Goal: Find specific page/section: Find specific page/section

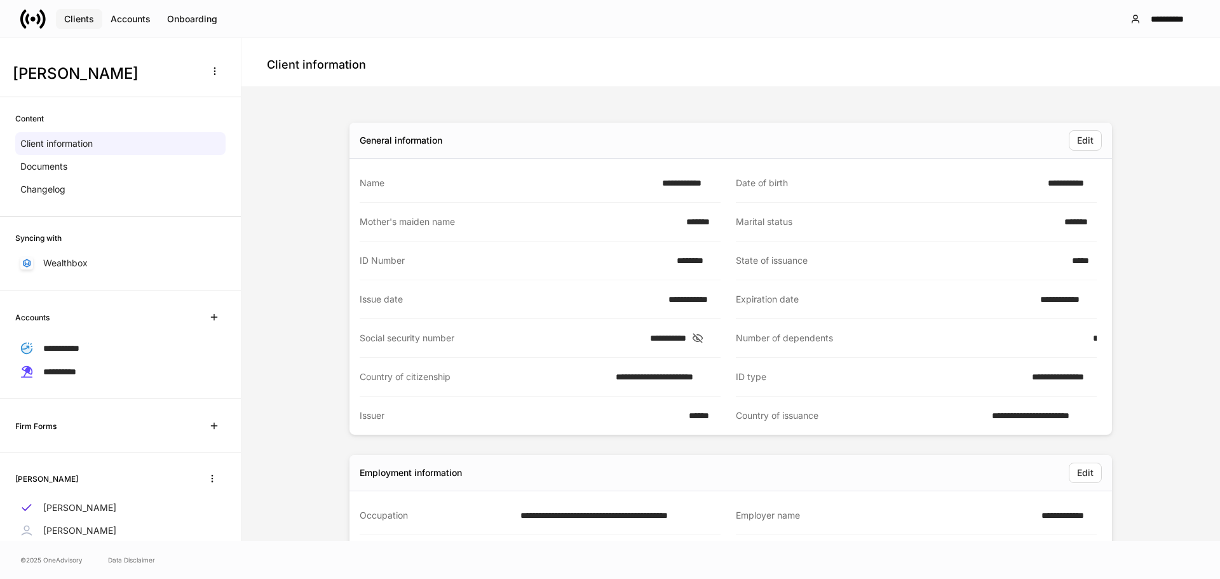
click at [68, 15] on div "Clients" at bounding box center [79, 19] width 30 height 9
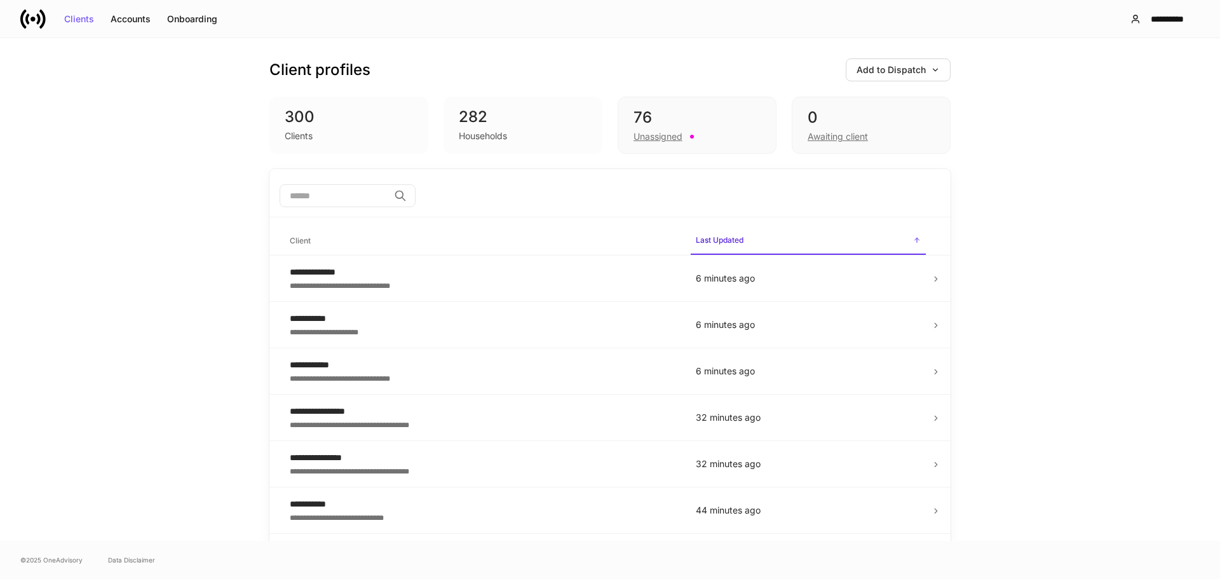
click at [336, 201] on input "search" at bounding box center [334, 195] width 109 height 23
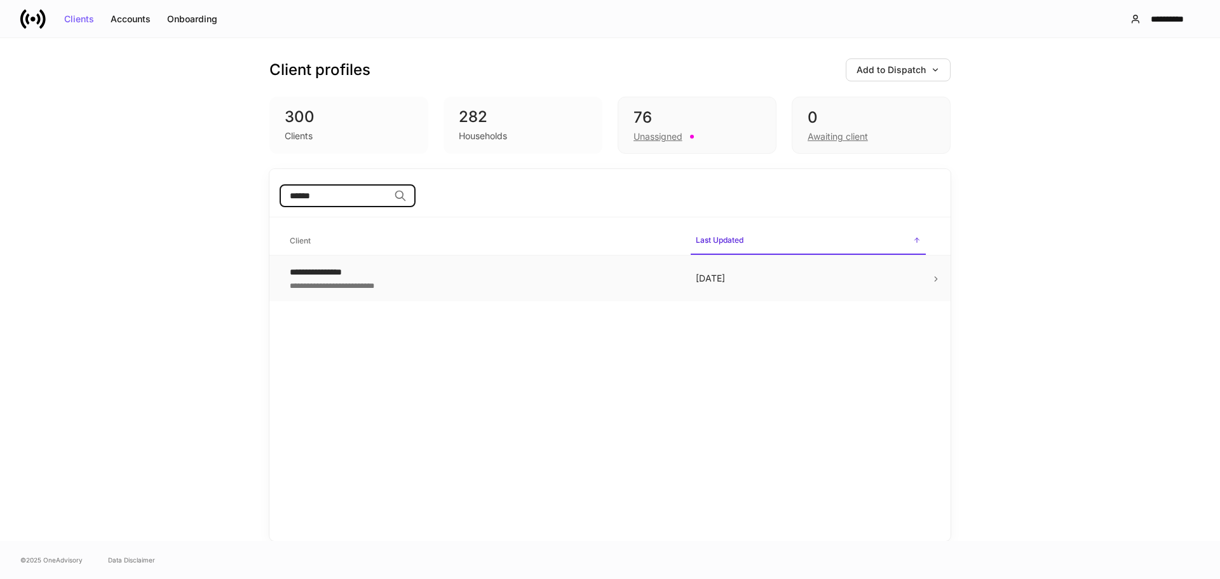
type input "******"
click at [813, 284] on p "[DATE]" at bounding box center [808, 278] width 225 height 13
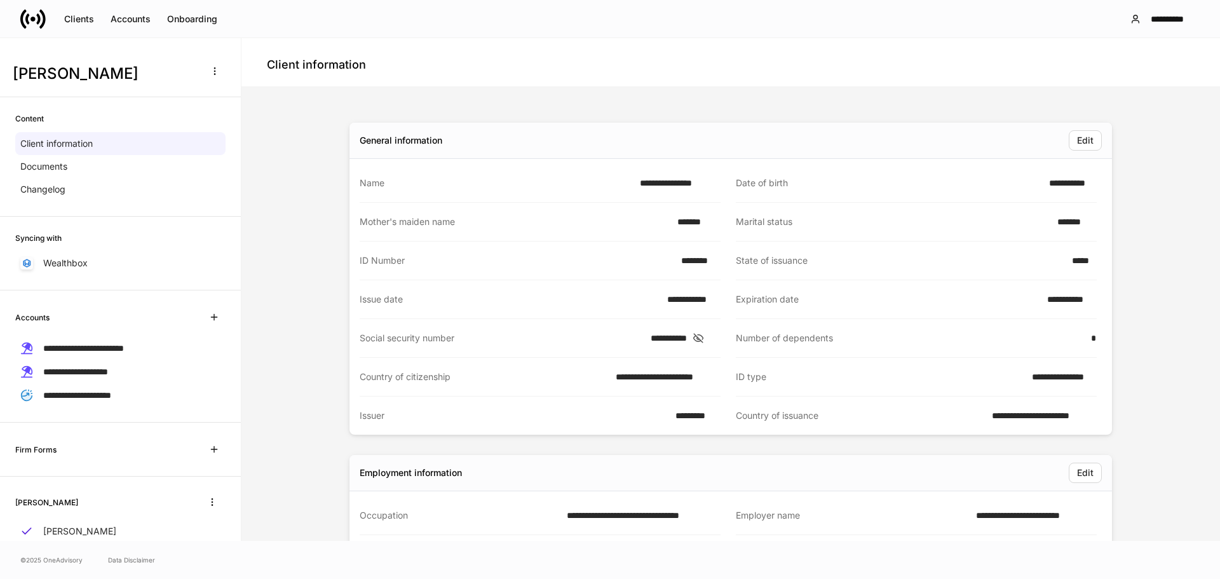
click at [705, 337] on icon at bounding box center [698, 337] width 13 height 11
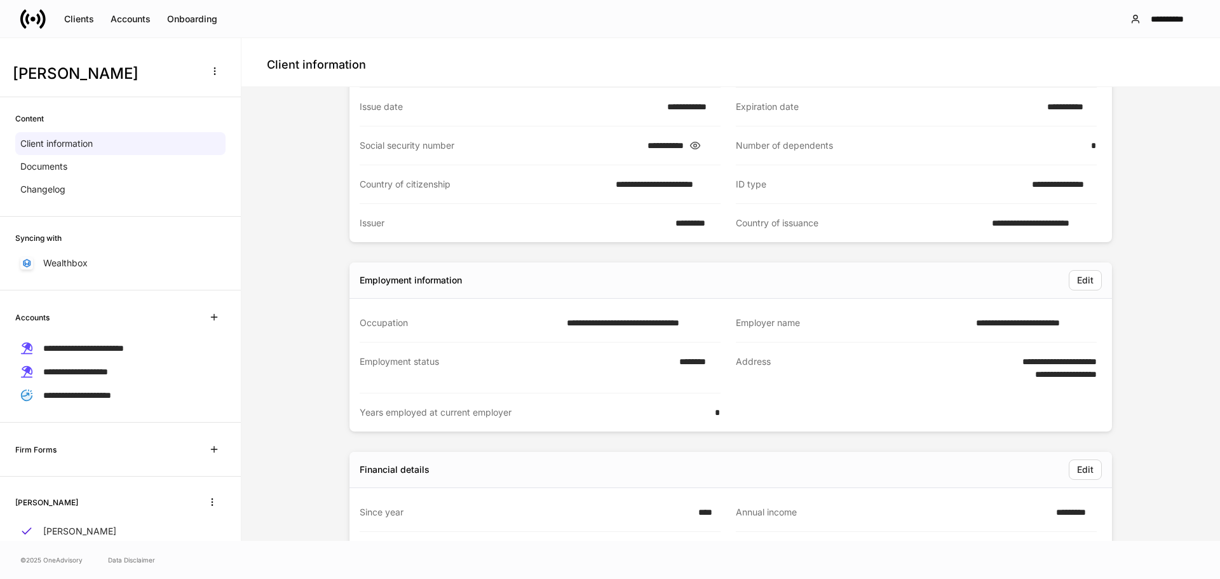
scroll to position [191, 0]
click at [80, 24] on button "Clients" at bounding box center [79, 19] width 46 height 20
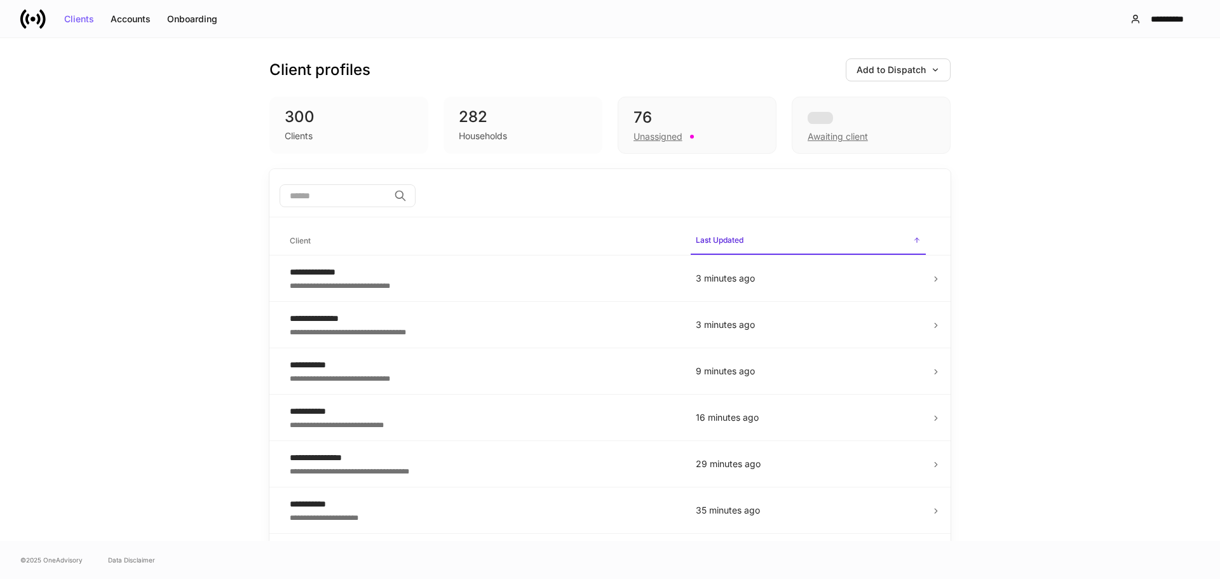
click at [359, 196] on input "search" at bounding box center [334, 195] width 109 height 23
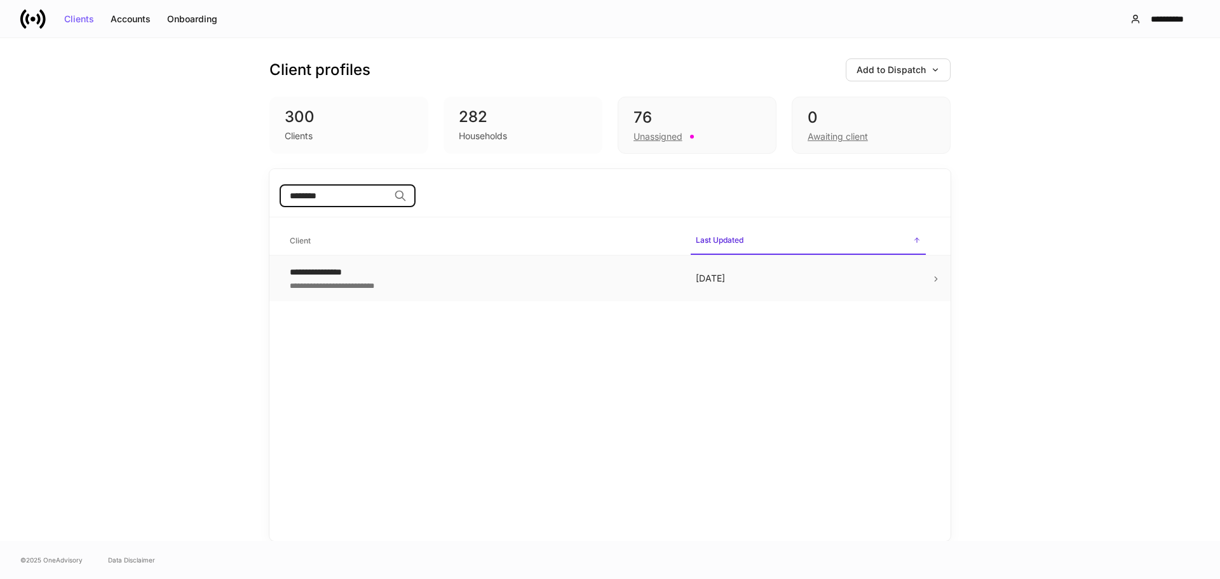
type input "********"
click at [935, 283] on icon at bounding box center [935, 278] width 9 height 9
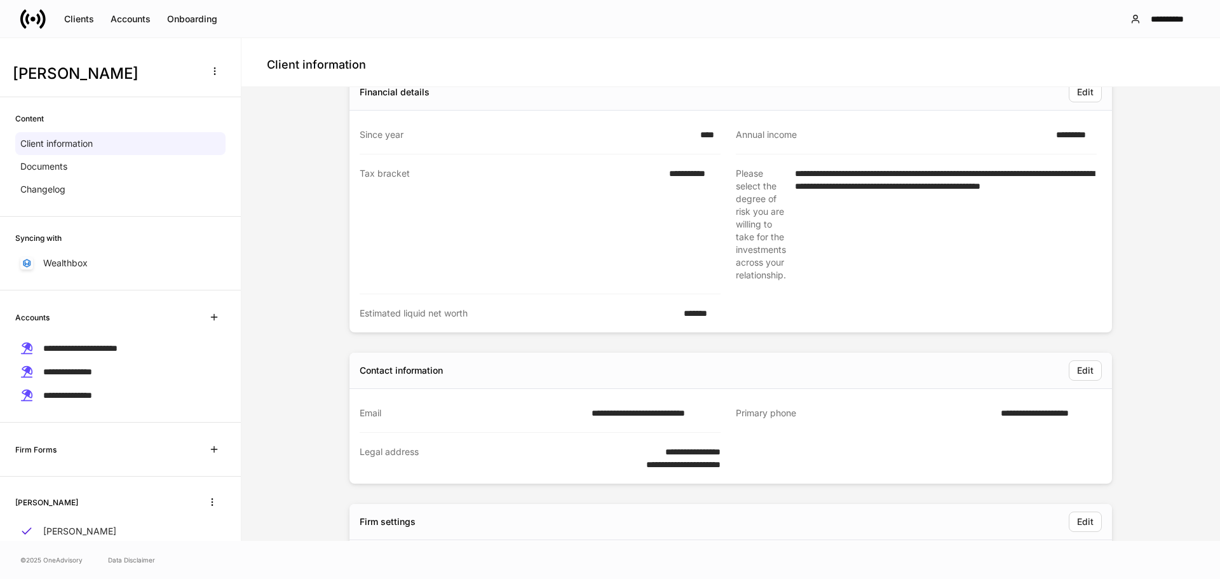
scroll to position [318, 0]
